Goal: Information Seeking & Learning: Learn about a topic

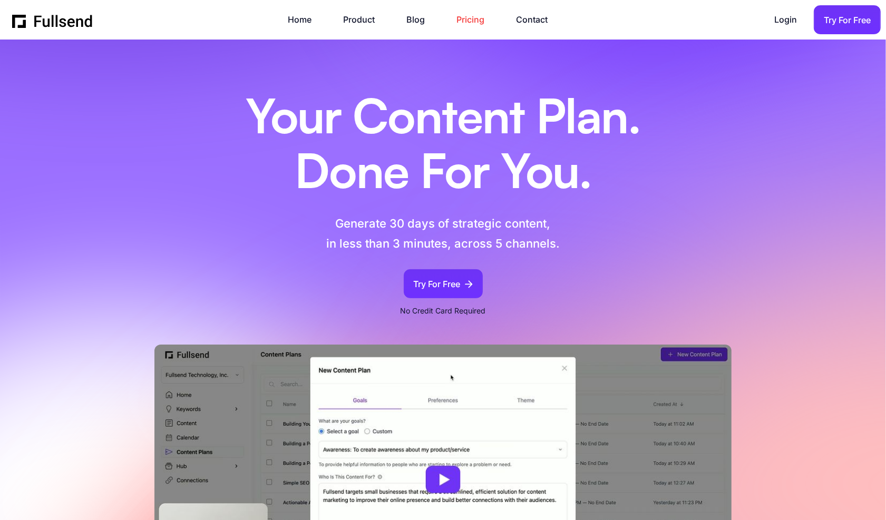
click at [472, 22] on link "Pricing" at bounding box center [476, 20] width 38 height 14
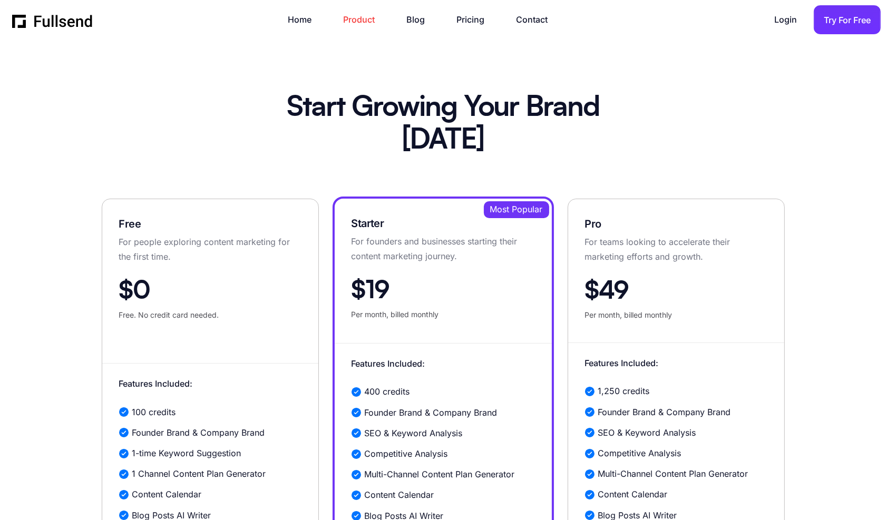
click at [351, 25] on link "Product" at bounding box center [365, 20] width 42 height 14
